Goal: Information Seeking & Learning: Check status

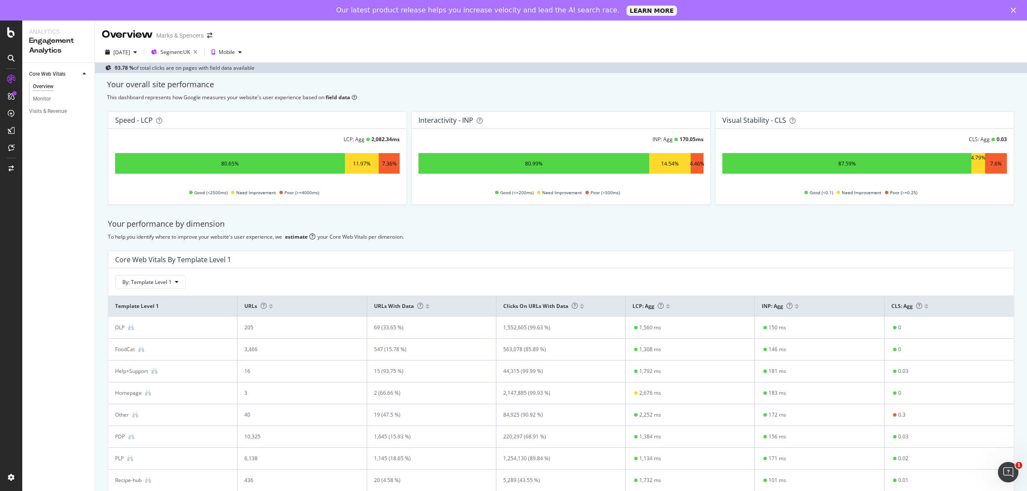
click at [125, 45] on div "[DATE] Segment: [GEOGRAPHIC_DATA] Mobile 93.78 % of total clicks are on pages w…" at bounding box center [561, 57] width 932 height 31
click at [126, 51] on div "[DATE]" at bounding box center [121, 52] width 17 height 7
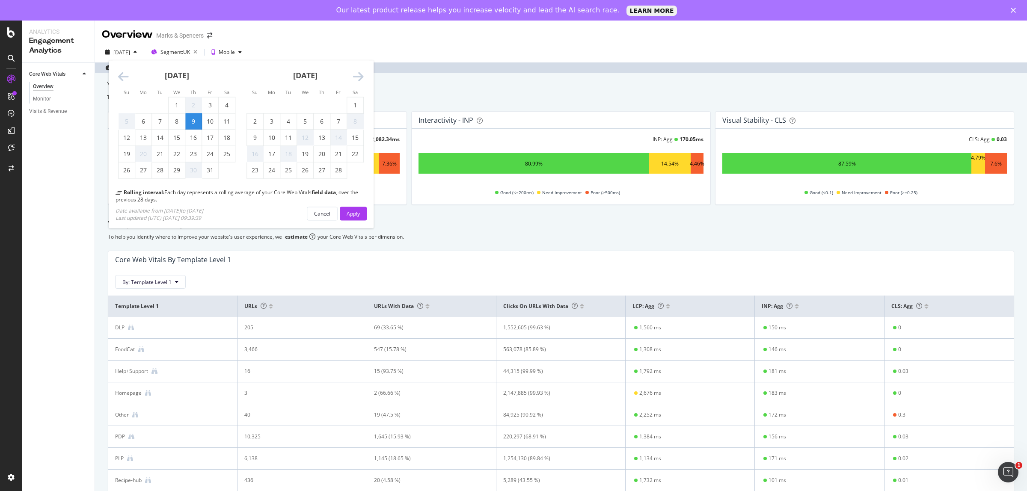
click at [355, 79] on icon "Move forward to switch to the next month." at bounding box center [358, 77] width 11 height 12
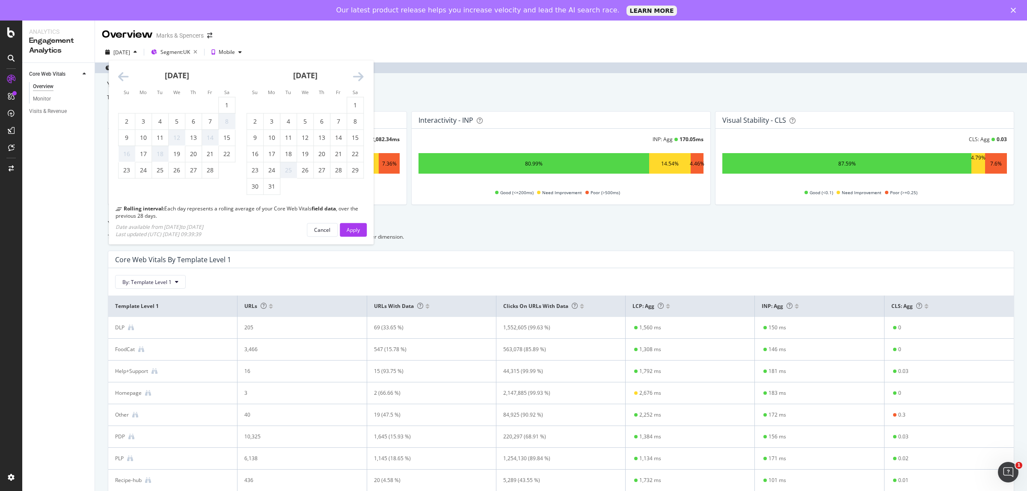
click at [355, 79] on icon "Move forward to switch to the next month." at bounding box center [358, 77] width 11 height 12
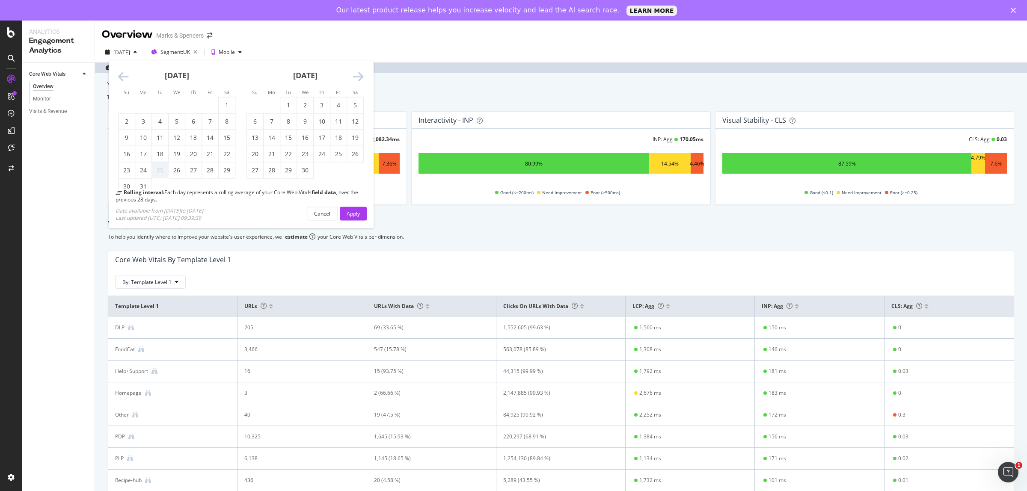
click at [355, 79] on icon "Move forward to switch to the next month." at bounding box center [358, 77] width 11 height 12
click at [356, 79] on icon "Move forward to switch to the next month." at bounding box center [358, 77] width 11 height 12
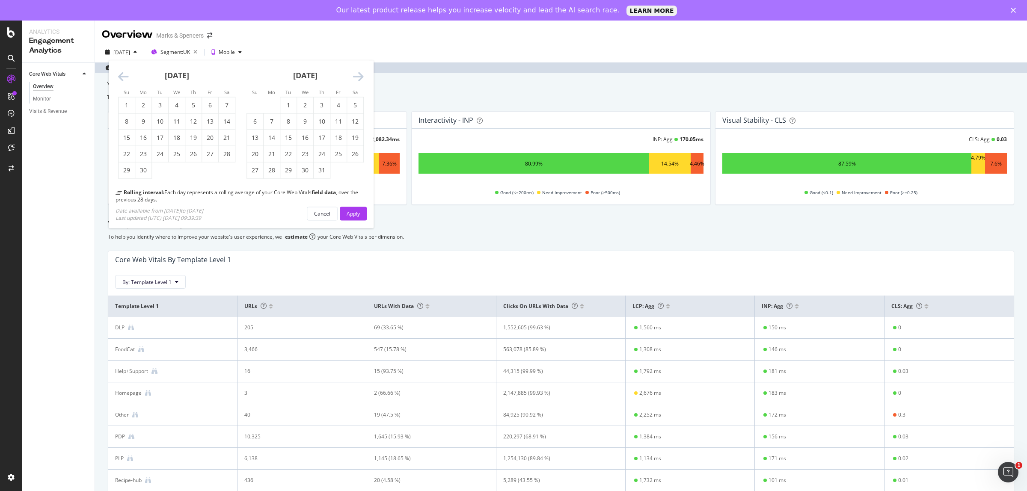
click at [361, 74] on icon "Move forward to switch to the next month." at bounding box center [358, 77] width 11 height 12
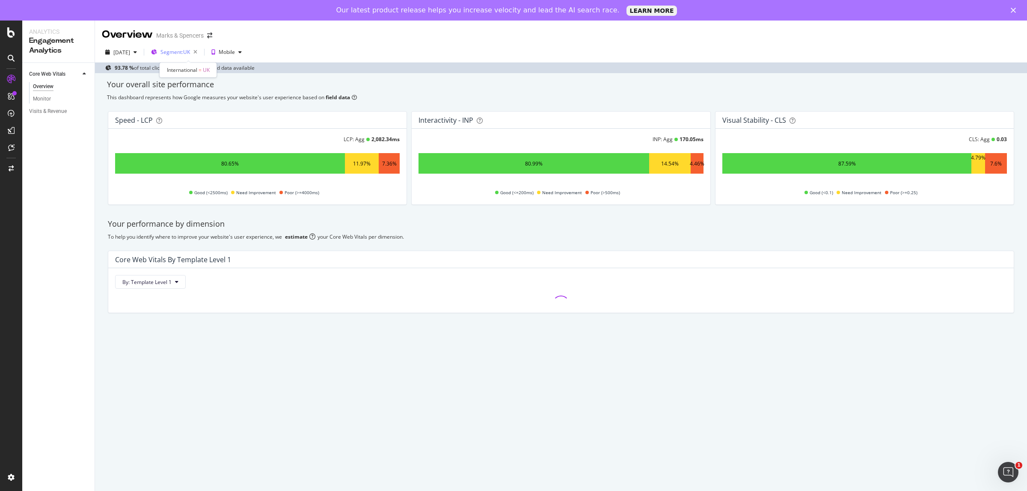
click at [185, 51] on span "Segment: UK" at bounding box center [175, 51] width 30 height 7
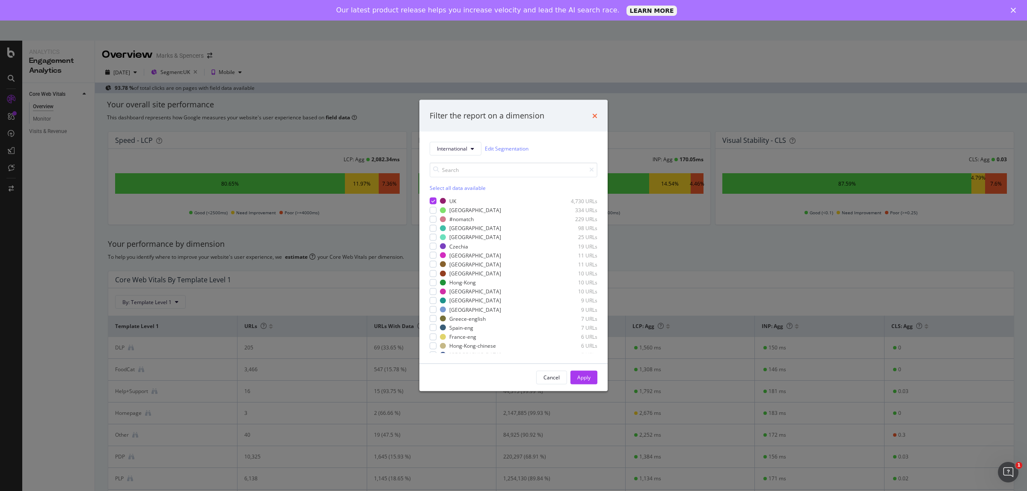
click at [593, 115] on icon "times" at bounding box center [594, 115] width 5 height 7
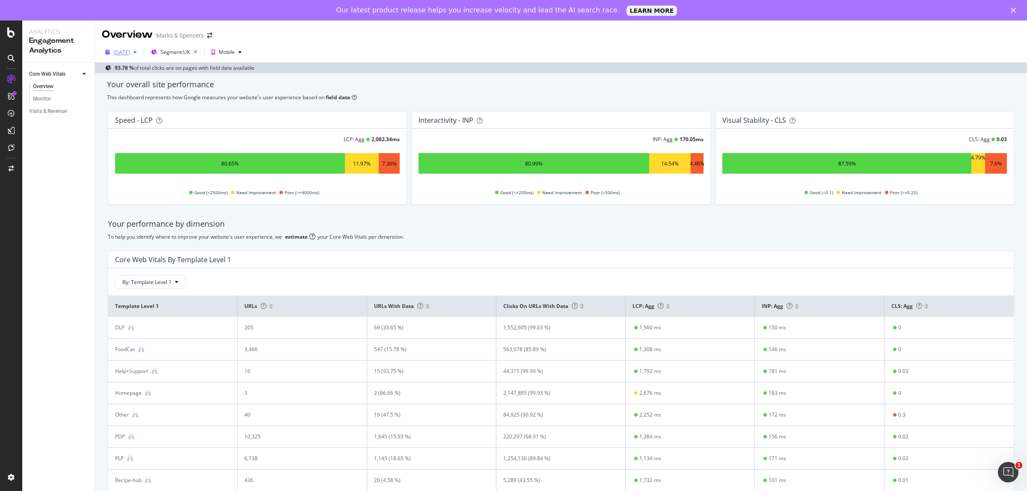
click at [121, 49] on div "[DATE]" at bounding box center [121, 52] width 17 height 7
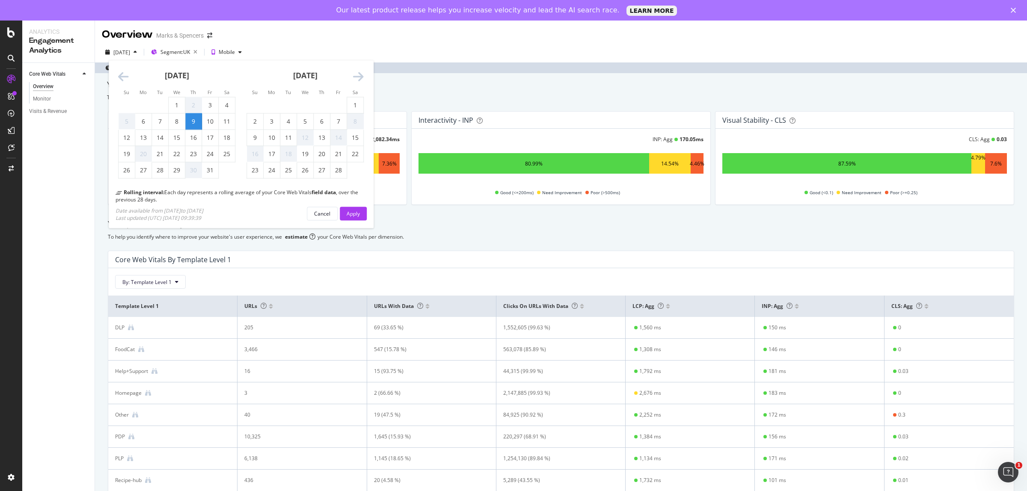
click at [362, 82] on icon "Move forward to switch to the next month." at bounding box center [358, 77] width 11 height 12
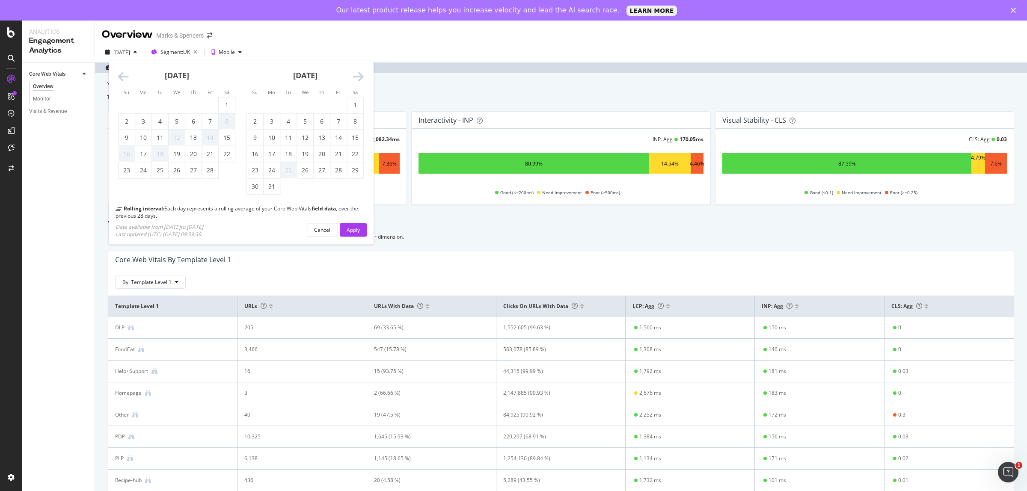
click at [362, 82] on icon "Move forward to switch to the next month." at bounding box center [358, 77] width 11 height 12
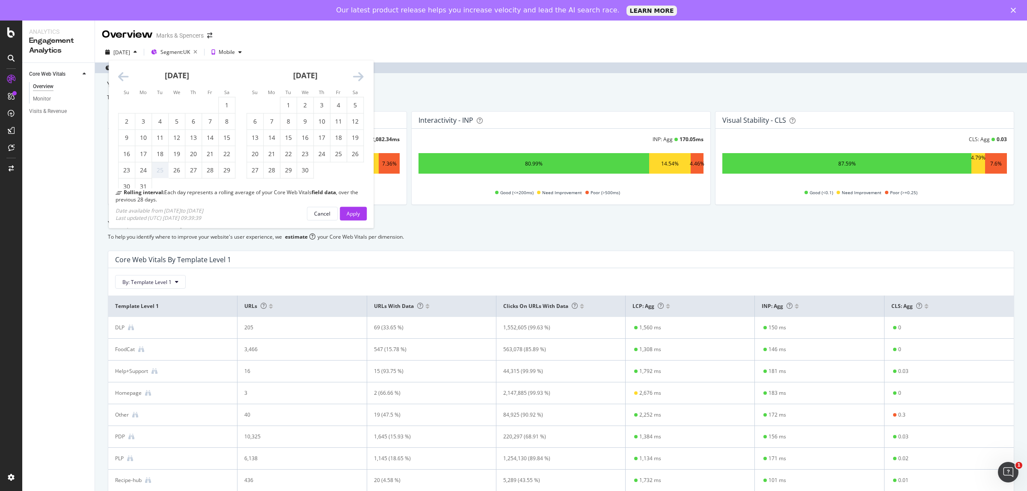
click at [362, 82] on icon "Move forward to switch to the next month." at bounding box center [358, 77] width 11 height 12
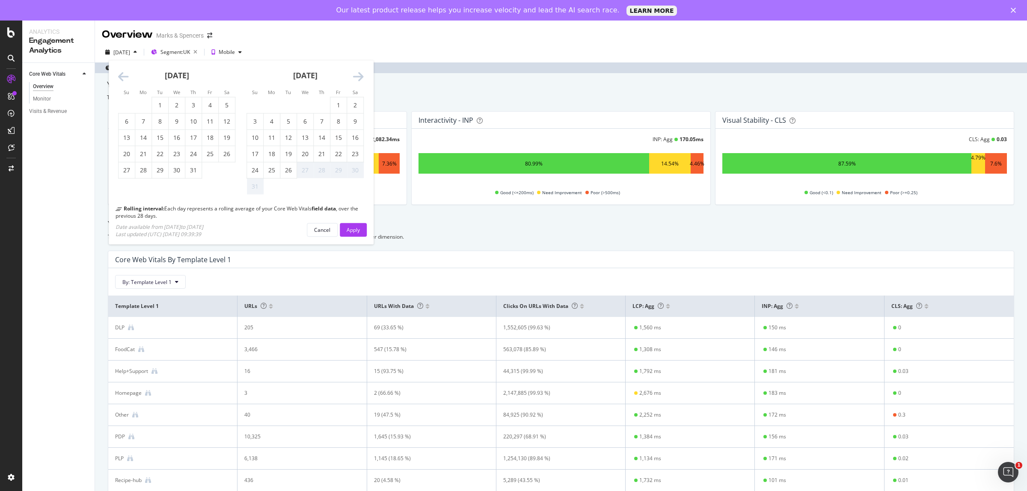
click at [362, 82] on icon "Move forward to switch to the next month." at bounding box center [358, 77] width 11 height 12
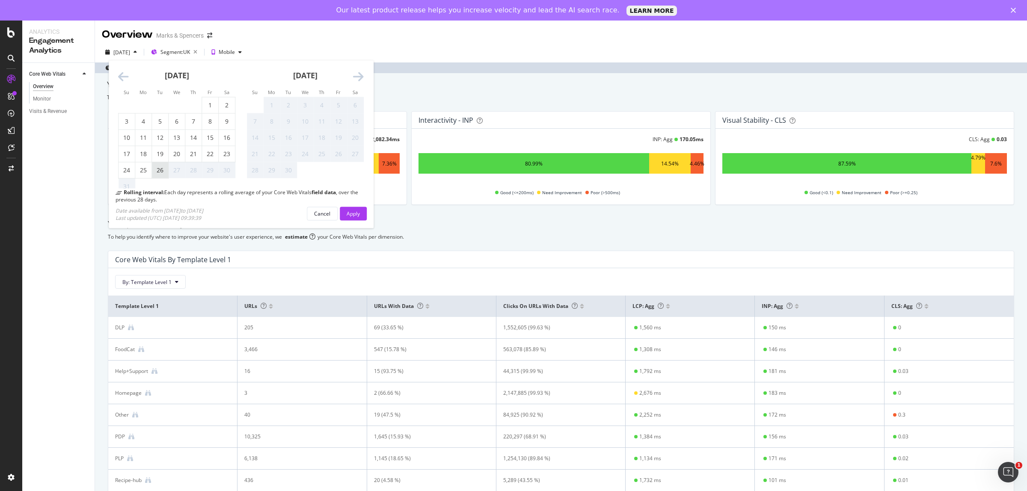
click at [163, 170] on div "26" at bounding box center [160, 170] width 16 height 9
click at [356, 212] on div "Apply" at bounding box center [352, 213] width 13 height 7
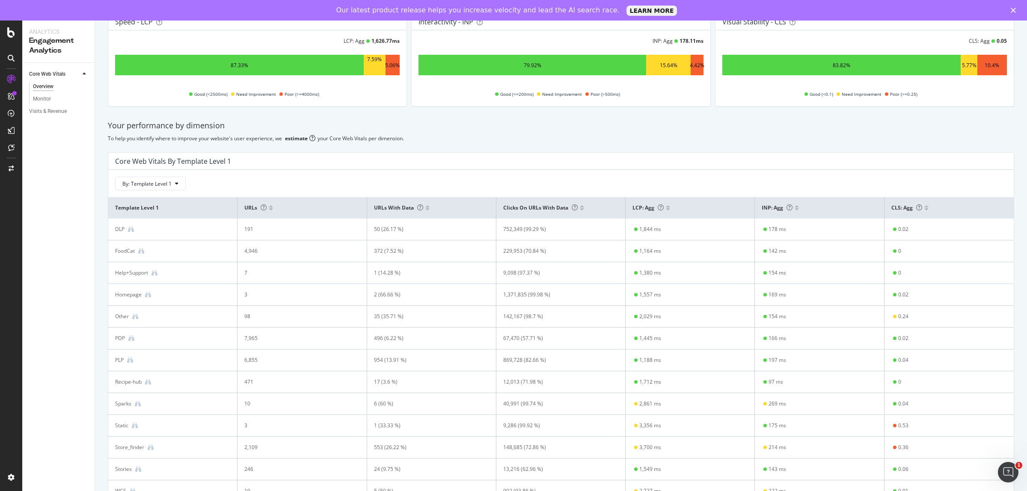
scroll to position [130, 0]
